Goal: Transaction & Acquisition: Obtain resource

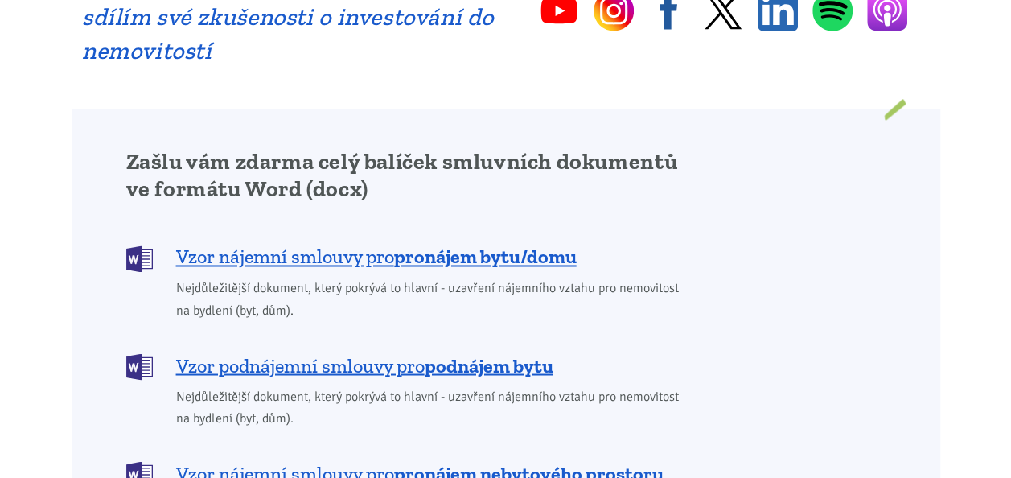
scroll to position [1230, 0]
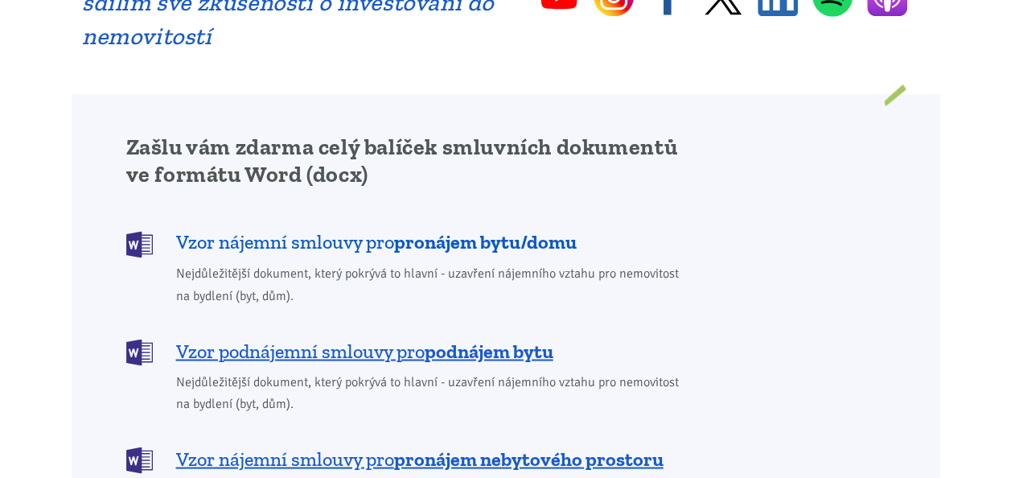
click at [352, 229] on span "Vzor nájemní smlouvy pro pronájem bytu/domu" at bounding box center [376, 242] width 401 height 26
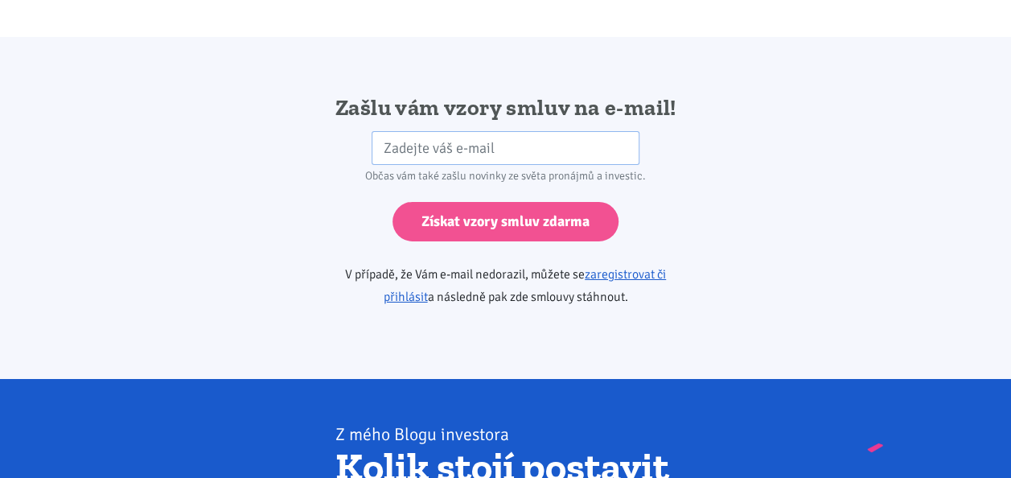
scroll to position [2688, 0]
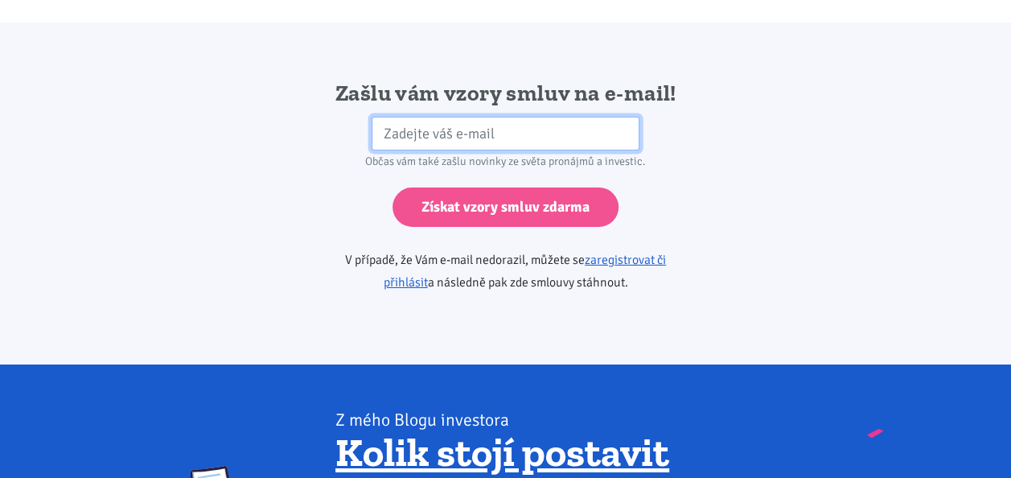
click at [414, 117] on input "email" at bounding box center [506, 134] width 268 height 35
type input "[EMAIL_ADDRESS][DOMAIN_NAME]"
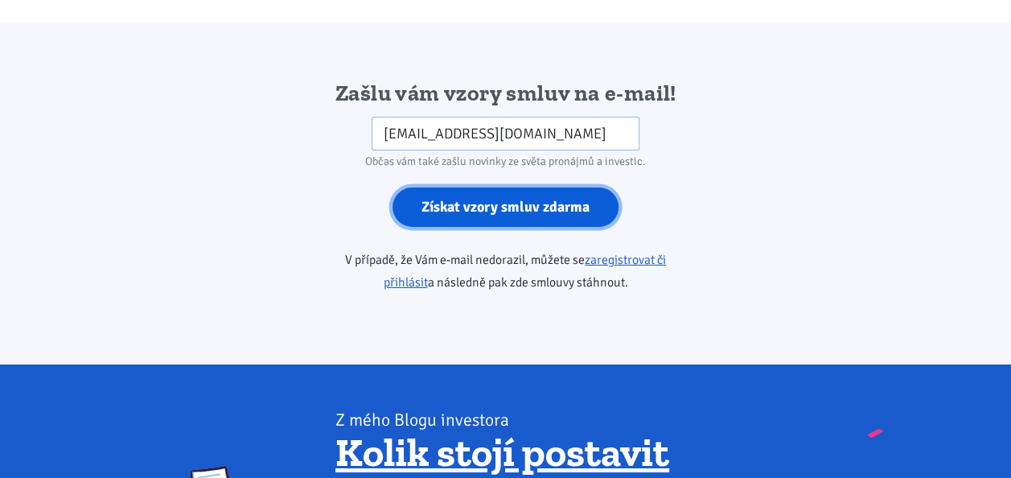
click at [467, 187] on input "Získat vzory smluv zdarma" at bounding box center [506, 206] width 226 height 39
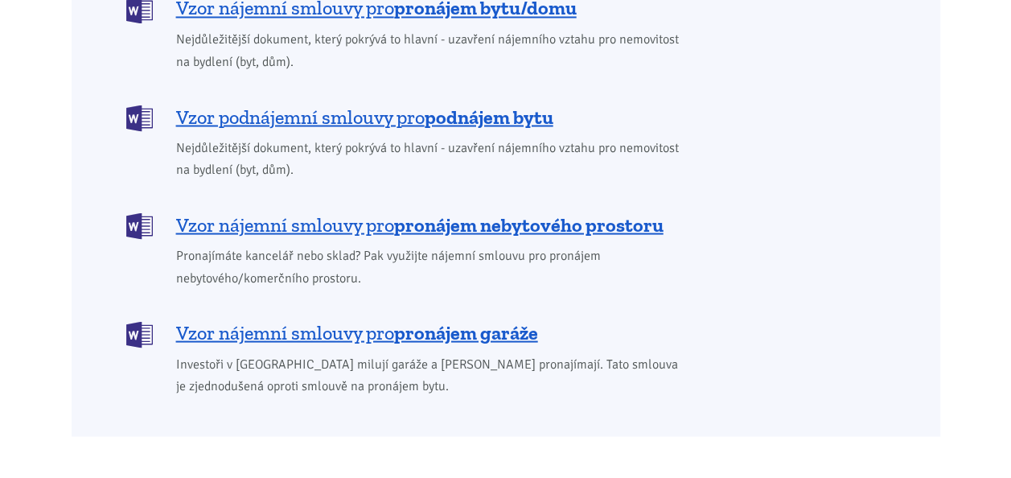
scroll to position [1472, 0]
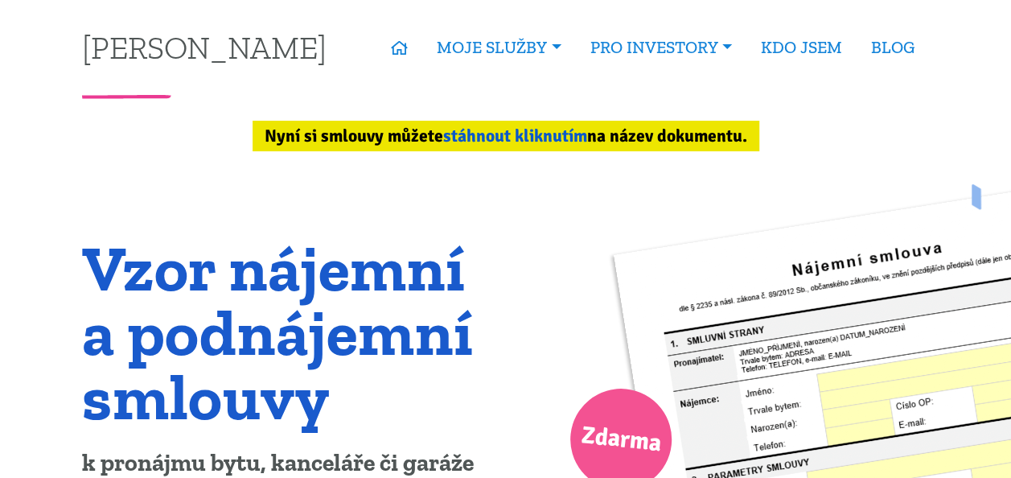
click at [560, 138] on link "stáhnout kliknutím" at bounding box center [515, 136] width 144 height 21
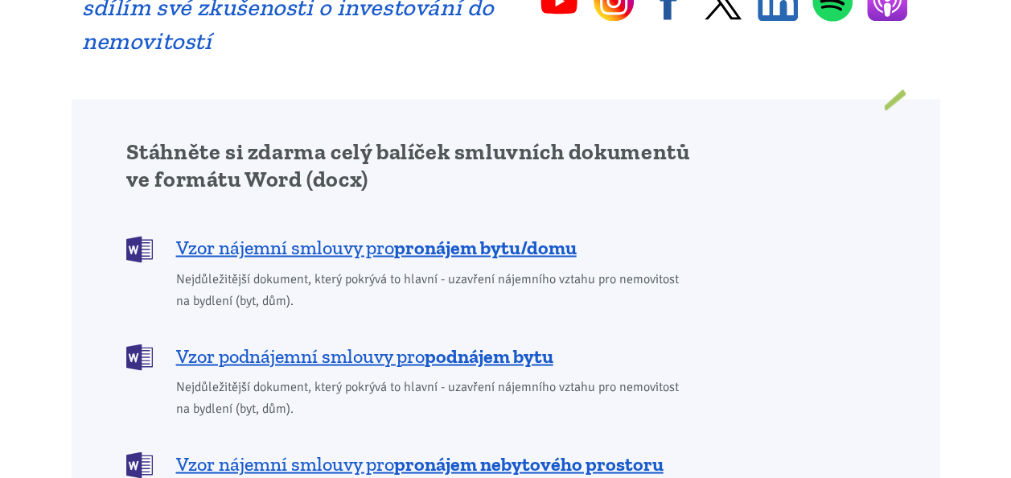
scroll to position [1353, 0]
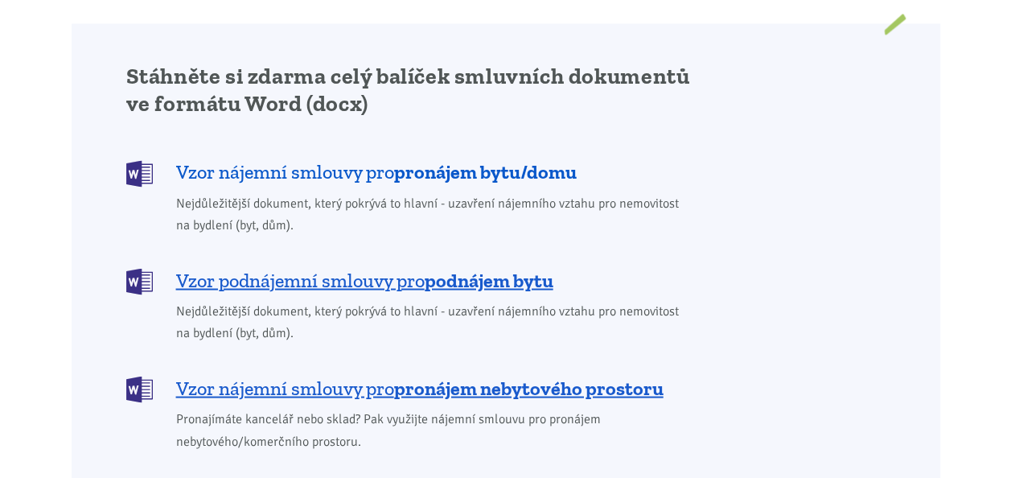
click at [481, 159] on b "pronájem bytu/domu" at bounding box center [485, 170] width 183 height 23
